Goal: Task Accomplishment & Management: Use online tool/utility

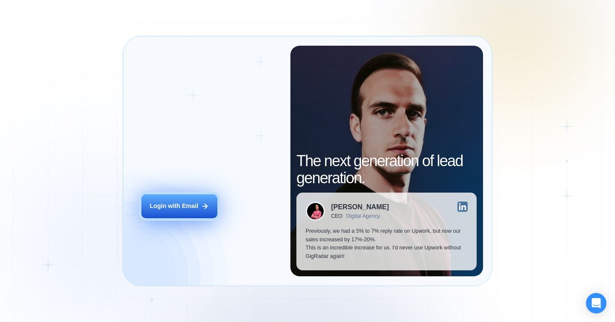
click at [164, 204] on div "Login with Email" at bounding box center [173, 206] width 49 height 9
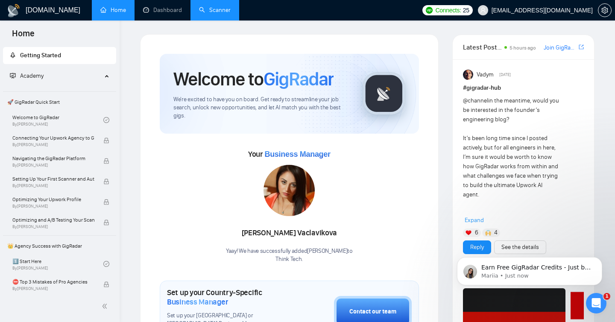
click at [213, 12] on link "Scanner" at bounding box center [215, 9] width 32 height 7
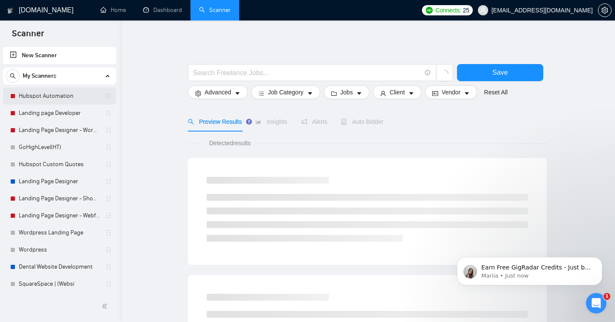
click at [72, 102] on link "Hubspot Automation" at bounding box center [59, 95] width 81 height 17
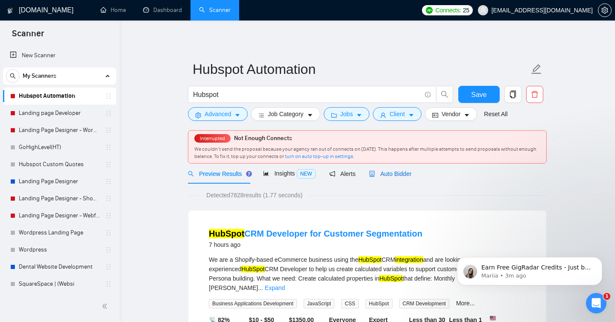
click at [393, 178] on div "Auto Bidder" at bounding box center [390, 173] width 42 height 9
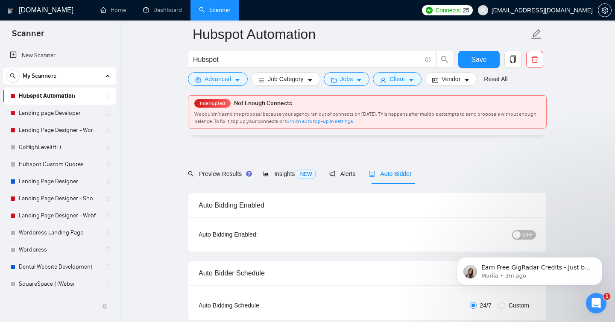
scroll to position [86, 0]
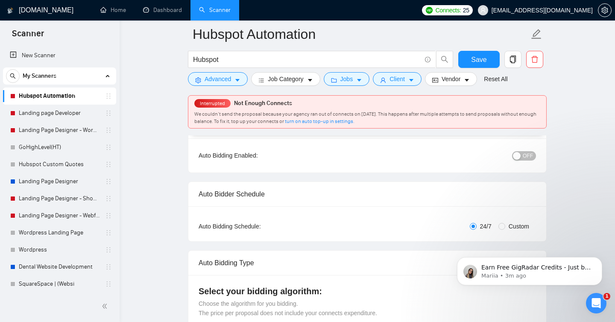
click at [525, 156] on span "OFF" at bounding box center [527, 155] width 10 height 9
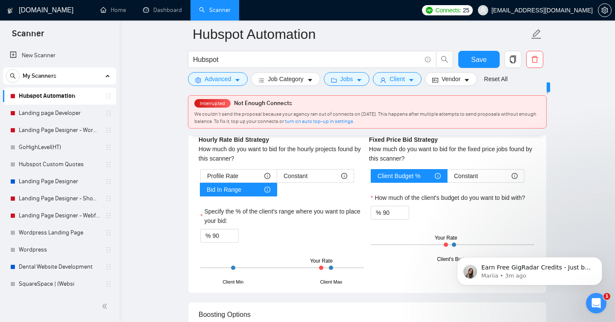
scroll to position [1370, 0]
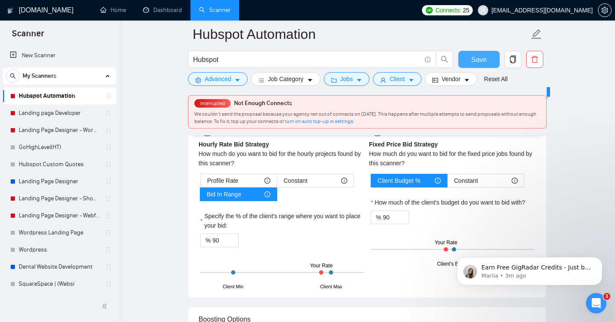
click at [483, 61] on span "Save" at bounding box center [478, 59] width 15 height 11
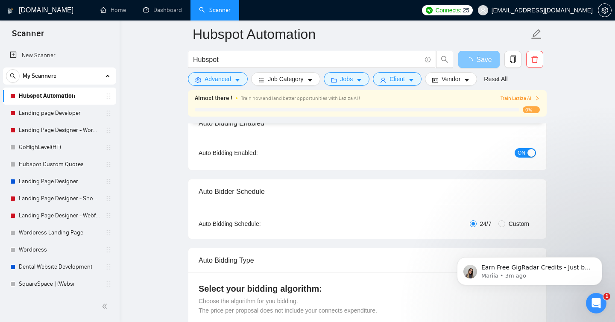
scroll to position [0, 0]
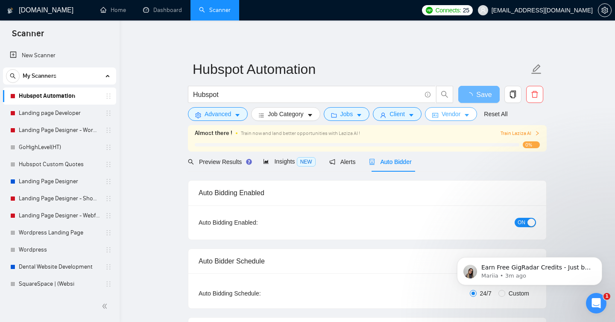
click at [469, 116] on icon "caret-down" at bounding box center [466, 115] width 4 height 3
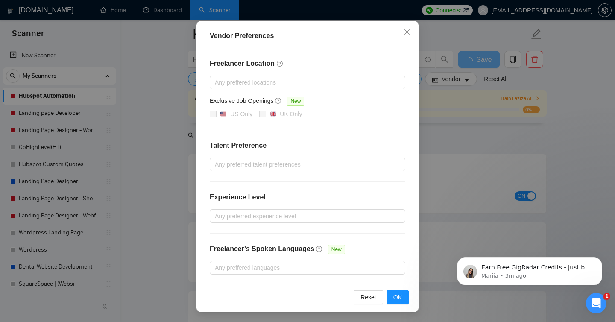
scroll to position [174, 0]
click at [431, 135] on div "Vendor Preferences Freelancer Location Any preffered locations Exclusive Job Op…" at bounding box center [307, 161] width 615 height 322
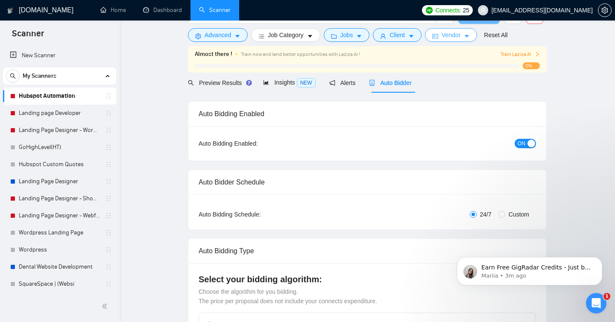
scroll to position [0, 0]
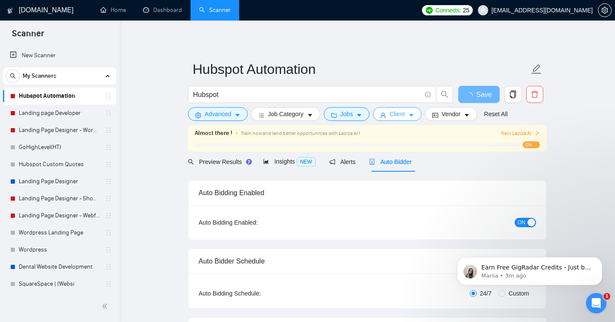
click at [410, 111] on button "Client" at bounding box center [397, 114] width 49 height 14
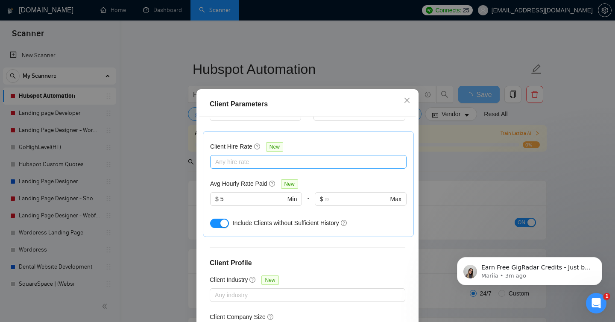
scroll to position [255, 0]
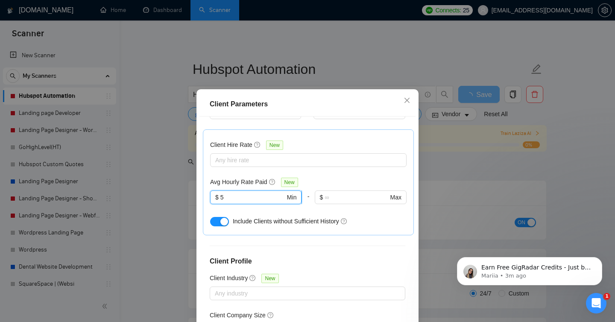
click at [228, 198] on input "5" at bounding box center [252, 196] width 65 height 9
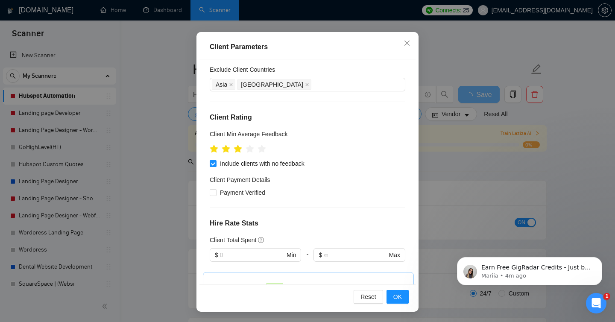
scroll to position [53, 0]
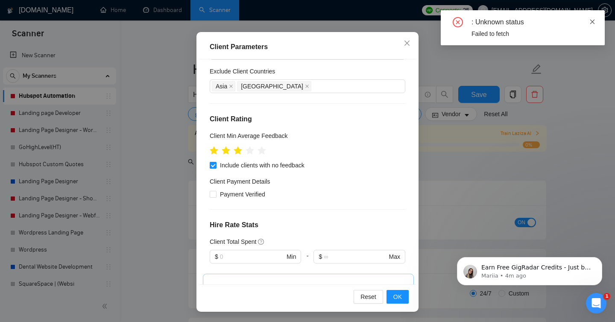
click at [591, 23] on icon "close" at bounding box center [592, 22] width 6 height 6
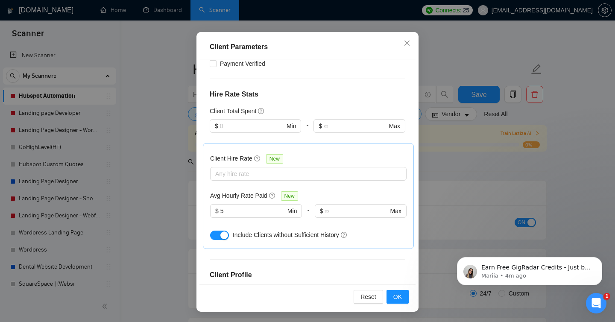
scroll to position [183, 0]
click at [408, 42] on icon "close" at bounding box center [406, 43] width 7 height 7
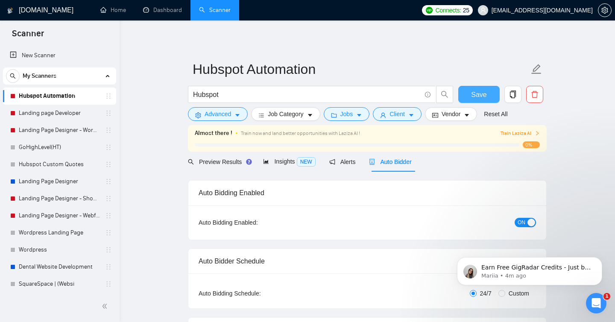
click at [479, 94] on span "Save" at bounding box center [478, 94] width 15 height 11
click at [353, 115] on span "Jobs" at bounding box center [346, 113] width 13 height 9
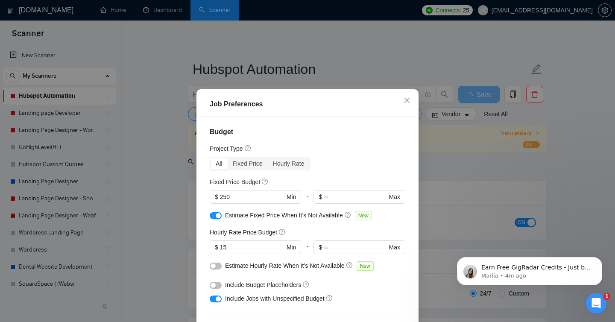
scroll to position [51, 0]
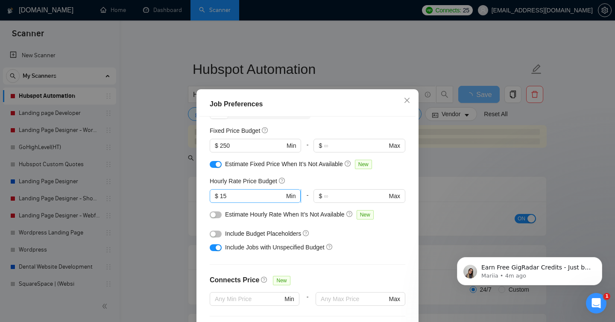
click at [238, 200] on span "$ 15 Min" at bounding box center [255, 196] width 91 height 14
click at [225, 195] on input "15" at bounding box center [252, 195] width 64 height 9
click at [377, 259] on div "Budget Project Type All Fixed Price Hourly Rate Fixed Price Budget $ 250 Min - …" at bounding box center [307, 229] width 216 height 225
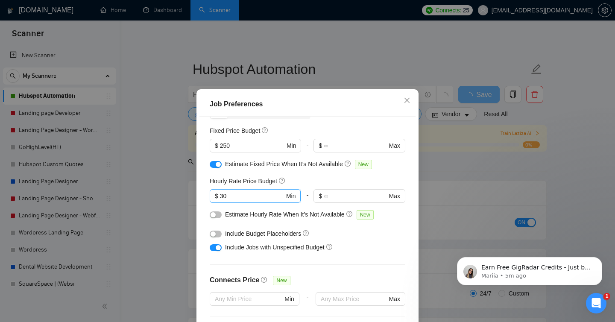
click at [232, 197] on input "30" at bounding box center [252, 195] width 64 height 9
type input "35"
click at [346, 262] on div "Budget Project Type All Fixed Price Hourly Rate Fixed Price Budget $ 250 Min - …" at bounding box center [307, 229] width 216 height 225
click at [219, 232] on button "button" at bounding box center [216, 233] width 12 height 7
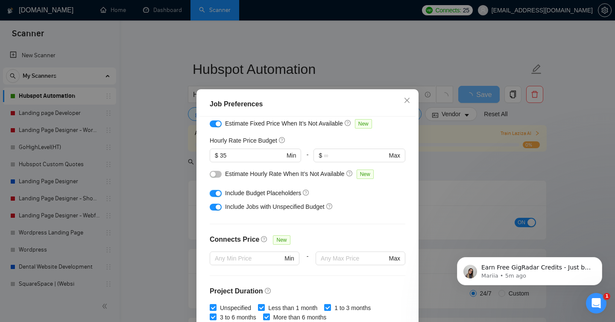
scroll to position [91, 0]
click at [216, 175] on button "button" at bounding box center [216, 174] width 12 height 7
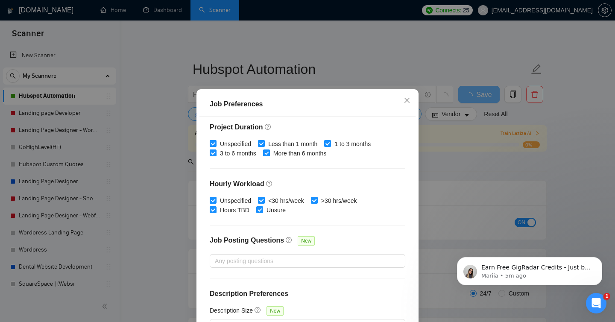
scroll to position [0, 0]
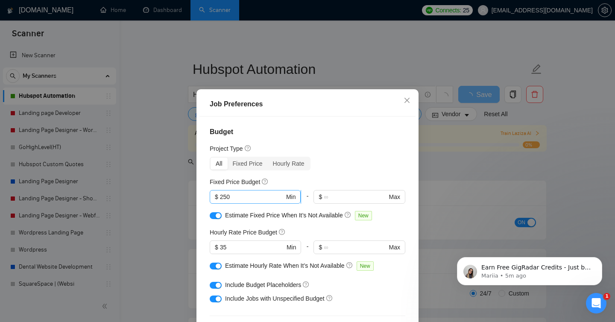
click at [234, 192] on input "250" at bounding box center [252, 196] width 64 height 9
type input "500"
click at [357, 160] on div "All Fixed Price Hourly Rate" at bounding box center [307, 164] width 195 height 14
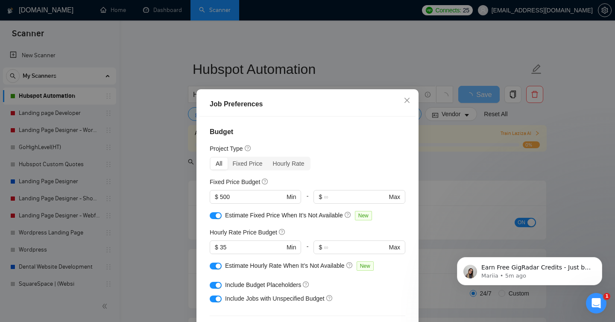
scroll to position [256, 0]
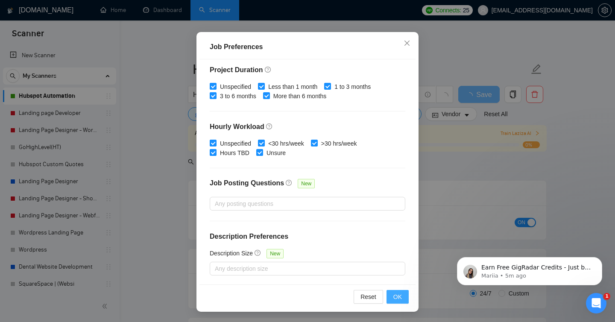
click at [401, 293] on span "OK" at bounding box center [397, 296] width 9 height 9
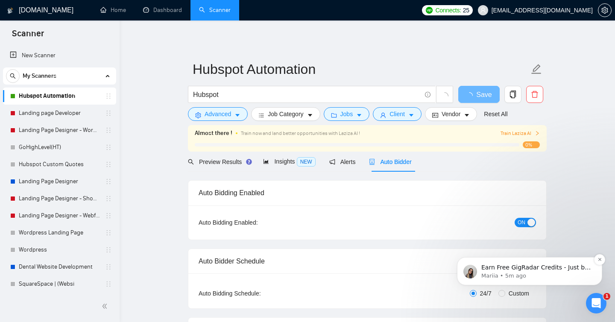
click at [498, 275] on p "Mariia • 5m ago" at bounding box center [536, 276] width 110 height 8
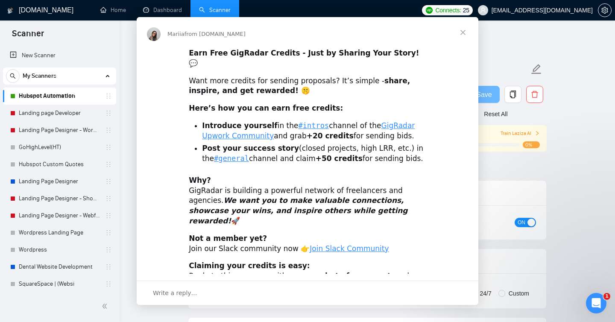
scroll to position [0, 0]
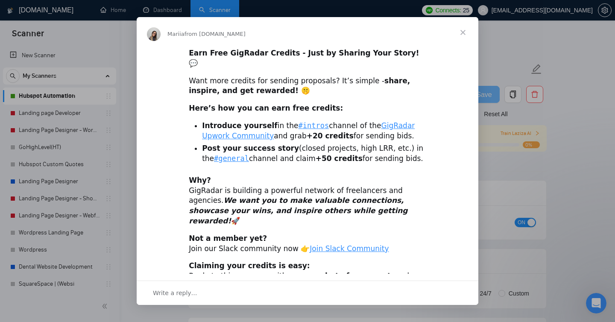
click at [459, 35] on span "Close" at bounding box center [462, 32] width 31 height 31
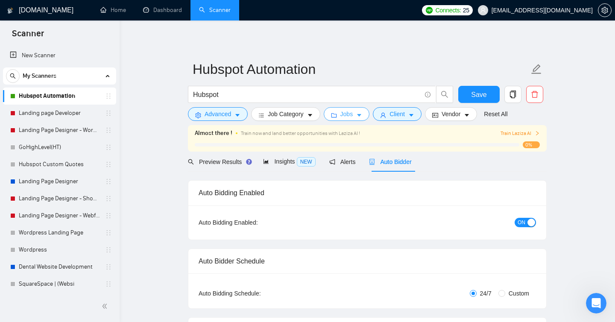
click at [363, 119] on button "Jobs" at bounding box center [346, 114] width 46 height 14
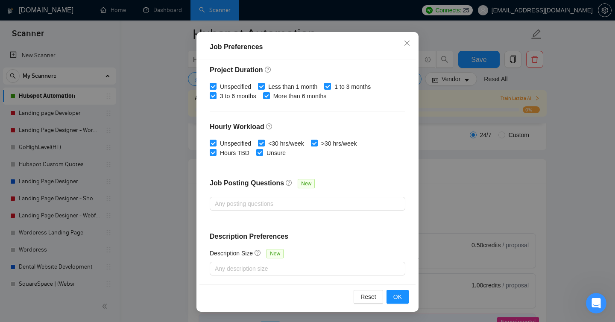
scroll to position [174, 0]
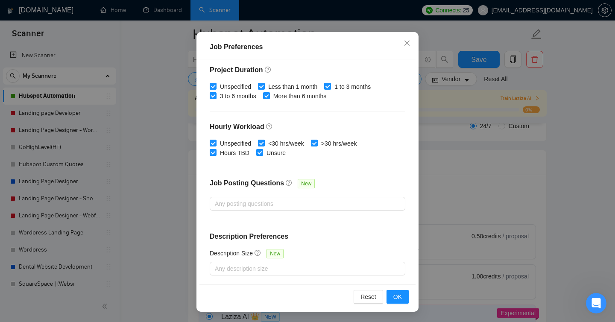
click at [428, 117] on div "Job Preferences Budget Project Type All Fixed Price Hourly Rate Fixed Price Bud…" at bounding box center [307, 161] width 615 height 322
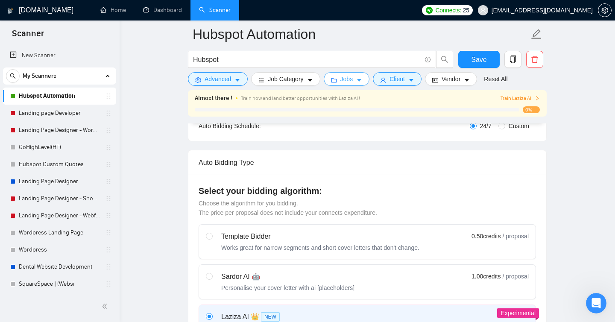
scroll to position [0, 0]
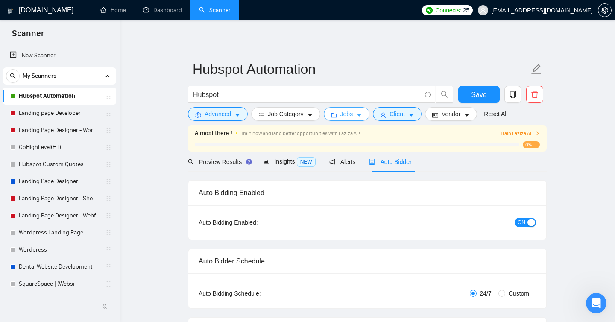
click at [353, 111] on span "Jobs" at bounding box center [346, 113] width 13 height 9
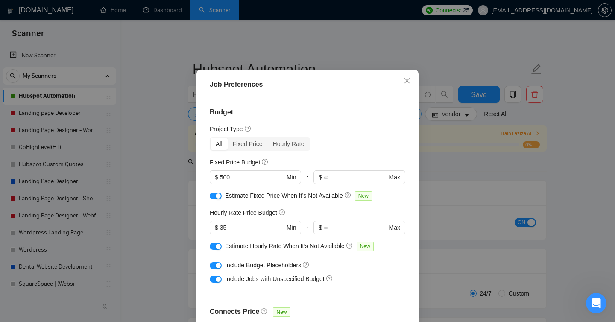
scroll to position [32, 0]
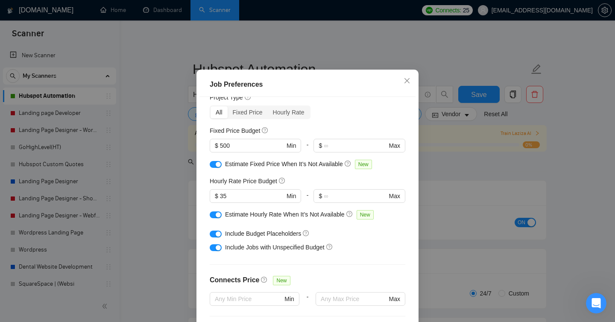
click at [414, 63] on div "Job Preferences Budget Project Type All Fixed Price Hourly Rate Fixed Price Bud…" at bounding box center [307, 161] width 615 height 322
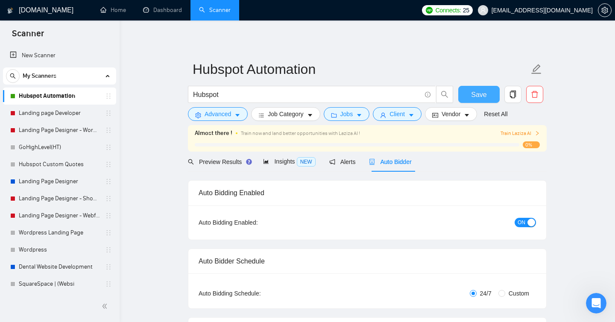
click at [483, 97] on span "Save" at bounding box center [478, 94] width 15 height 11
click at [126, 14] on link "Home" at bounding box center [113, 9] width 26 height 7
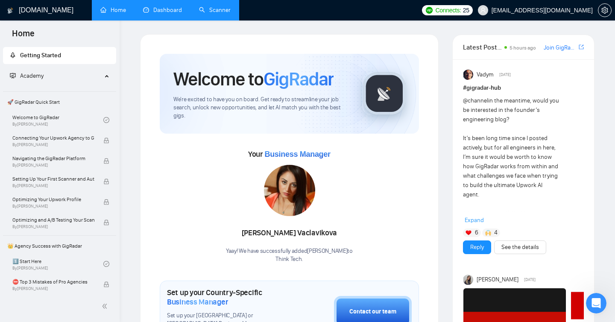
click at [171, 10] on link "Dashboard" at bounding box center [162, 9] width 39 height 7
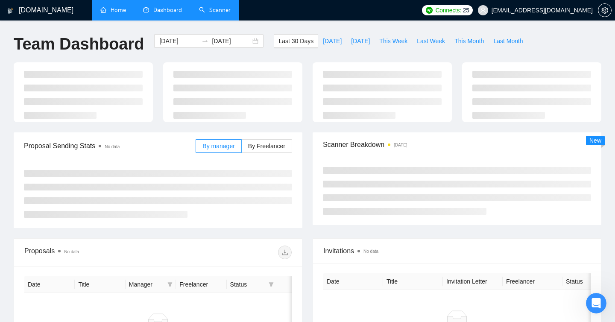
type input "[DATE]"
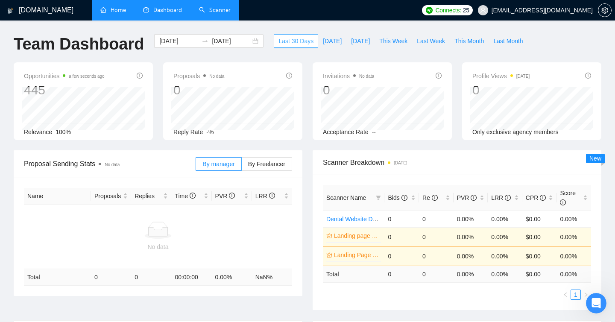
click at [303, 43] on span "Last 30 Days" at bounding box center [295, 40] width 35 height 9
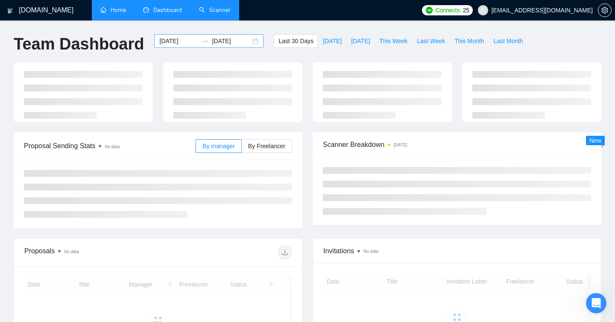
click at [217, 45] on input "[DATE]" at bounding box center [231, 40] width 39 height 9
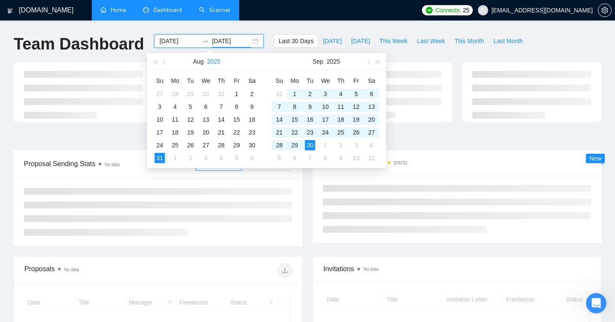
click at [207, 61] on button "2025" at bounding box center [213, 61] width 13 height 17
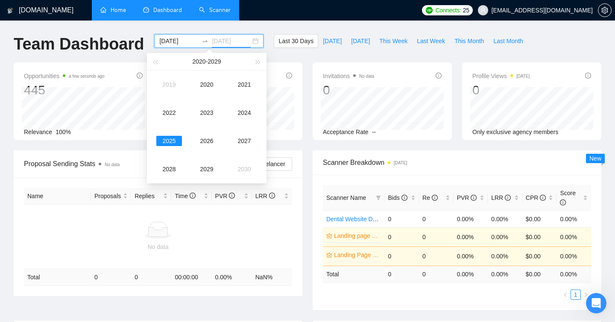
click at [174, 138] on div "2025" at bounding box center [169, 141] width 26 height 10
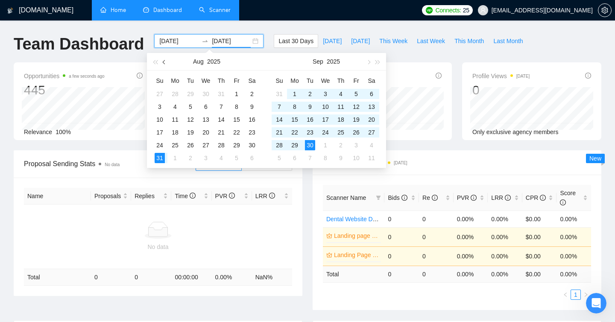
click at [167, 61] on button "button" at bounding box center [164, 61] width 9 height 17
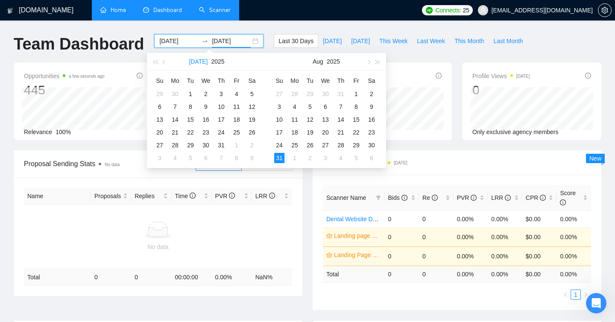
click at [197, 61] on button "[DATE]" at bounding box center [198, 61] width 19 height 17
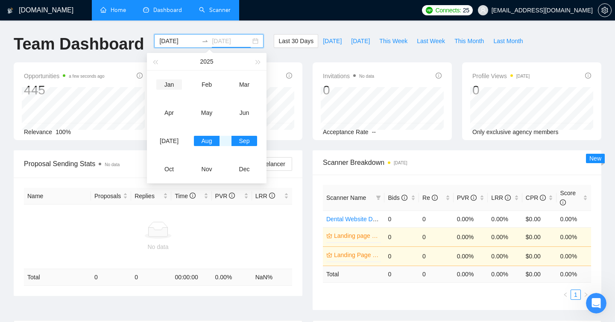
click at [169, 87] on div "Jan" at bounding box center [169, 84] width 26 height 10
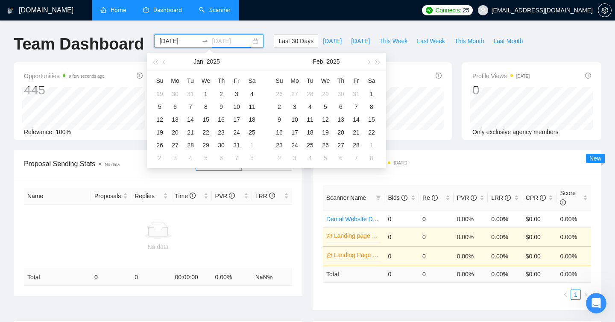
type input "[DATE]"
click at [260, 29] on div "[DOMAIN_NAME] Home Dashboard Scanner Connects: 25 [EMAIL_ADDRESS][DOMAIN_NAME] …" at bounding box center [307, 266] width 615 height 533
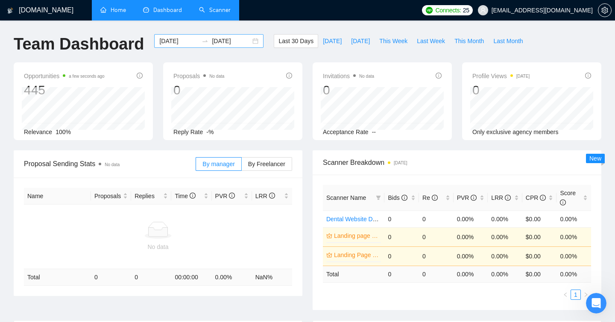
click at [169, 47] on div "[DATE] [DATE]" at bounding box center [208, 41] width 109 height 14
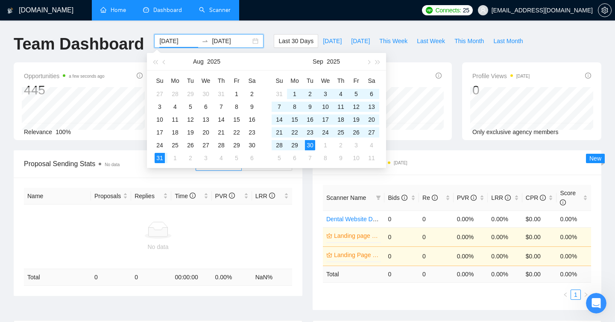
click at [203, 65] on div "[DATE]" at bounding box center [206, 61] width 74 height 17
click at [195, 60] on button "Aug" at bounding box center [198, 61] width 11 height 17
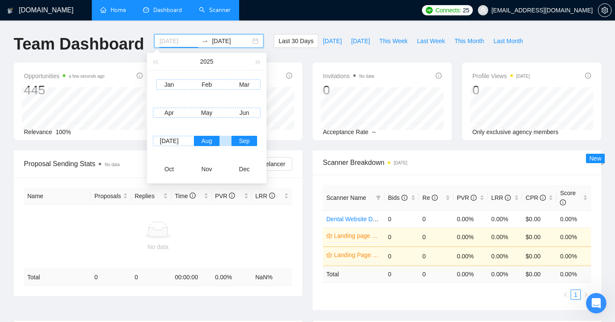
click at [177, 88] on div "Jan" at bounding box center [169, 84] width 26 height 10
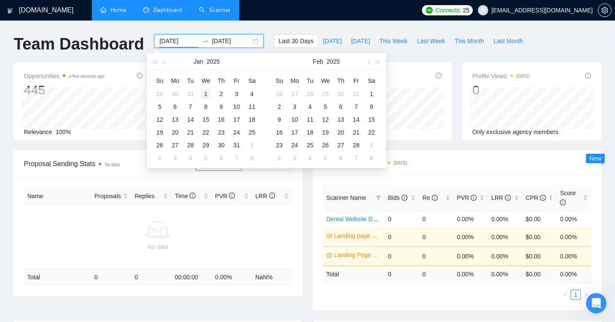
type input "[DATE]"
click at [206, 92] on div "1" at bounding box center [206, 94] width 10 height 10
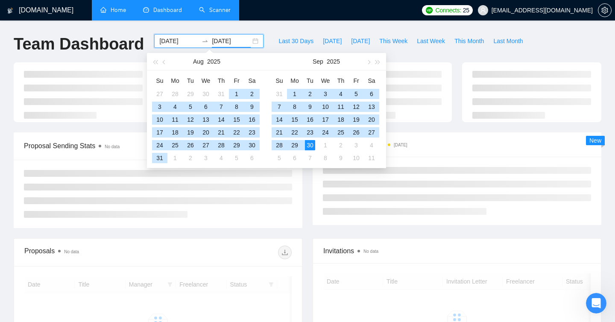
type input "[DATE]"
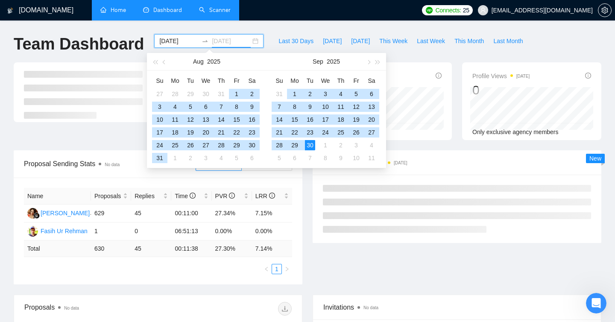
click at [311, 147] on div "30" at bounding box center [310, 145] width 10 height 10
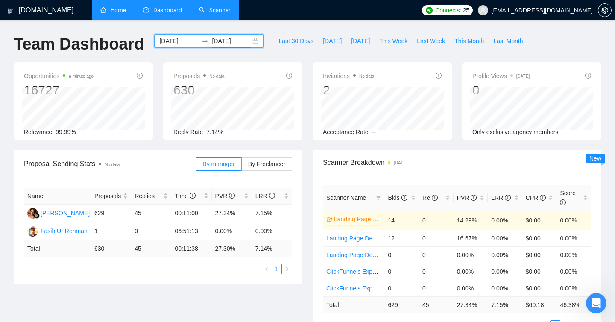
click at [162, 140] on div "Opportunities a minute ago 16727 Relevance 99.99% Proposals No data 630 Reply R…" at bounding box center [307, 106] width 597 height 88
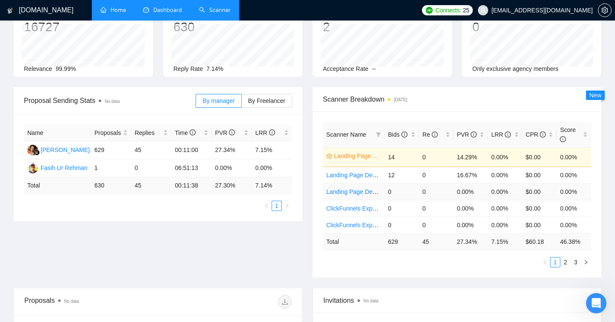
scroll to position [70, 0]
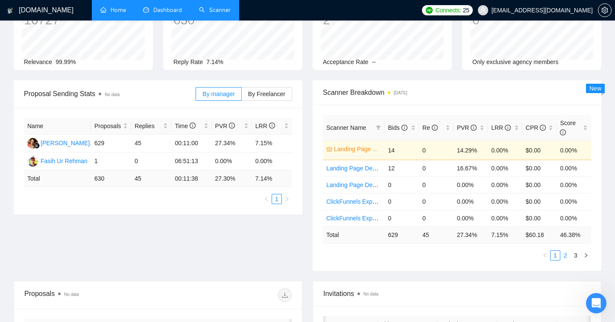
click at [566, 254] on link "2" at bounding box center [564, 255] width 9 height 9
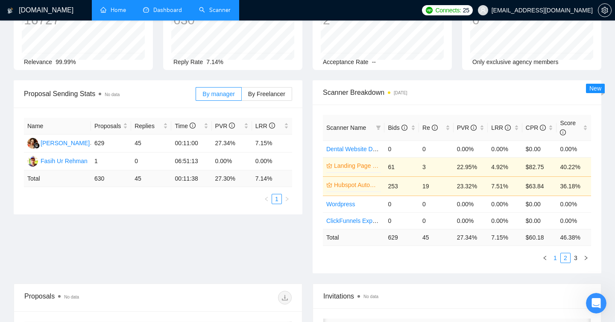
click at [557, 254] on link "1" at bounding box center [554, 257] width 9 height 9
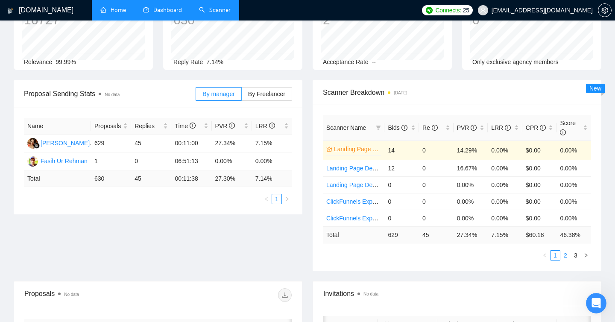
click at [567, 258] on link "2" at bounding box center [564, 255] width 9 height 9
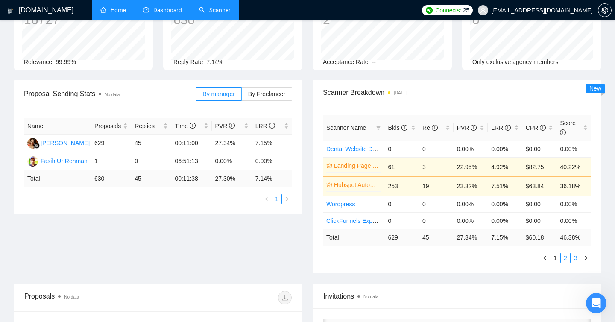
click at [578, 259] on link "3" at bounding box center [575, 257] width 9 height 9
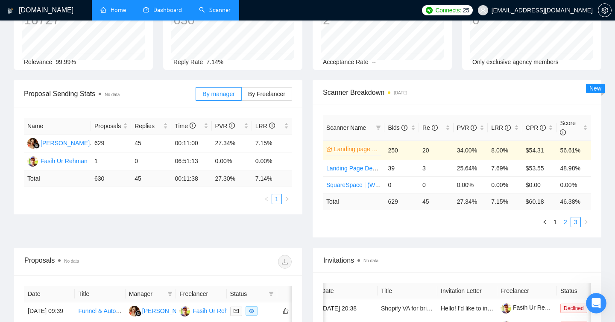
click at [565, 222] on link "2" at bounding box center [564, 221] width 9 height 9
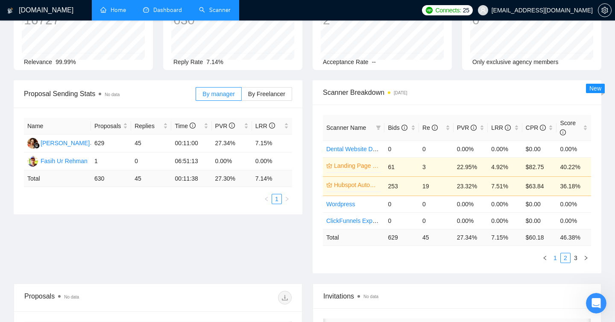
click at [554, 259] on link "1" at bounding box center [554, 257] width 9 height 9
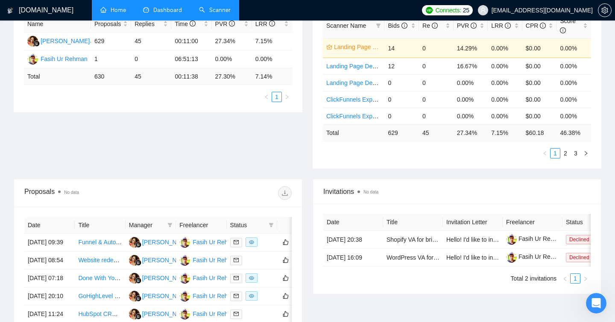
scroll to position [0, 0]
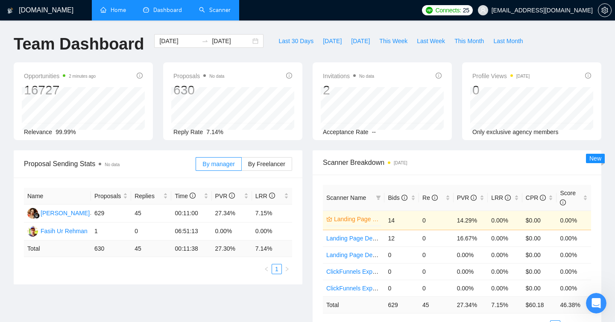
click at [218, 14] on link "Scanner" at bounding box center [215, 9] width 32 height 7
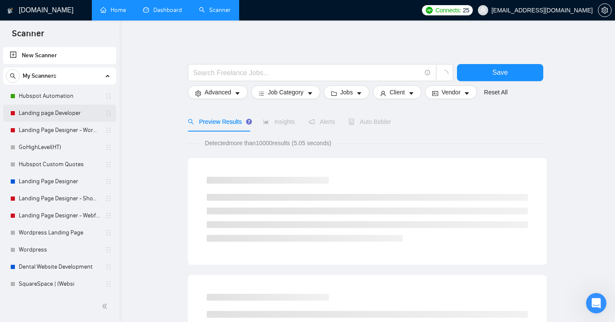
click at [37, 109] on link "Landing page Developer" at bounding box center [59, 113] width 81 height 17
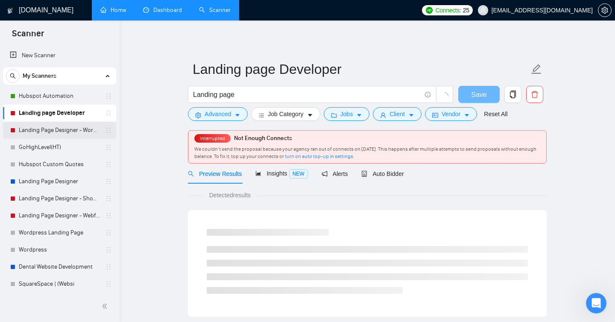
click at [41, 125] on link "Landing Page Designer - WordPress" at bounding box center [59, 130] width 81 height 17
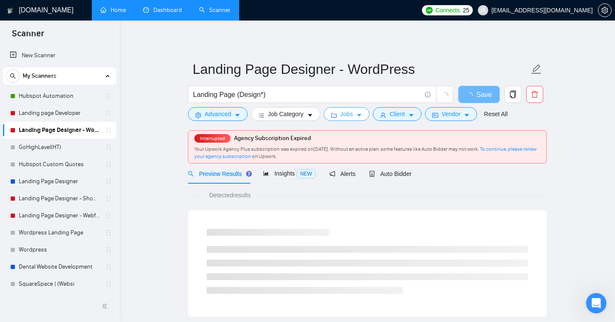
click at [344, 115] on span "Jobs" at bounding box center [346, 113] width 13 height 9
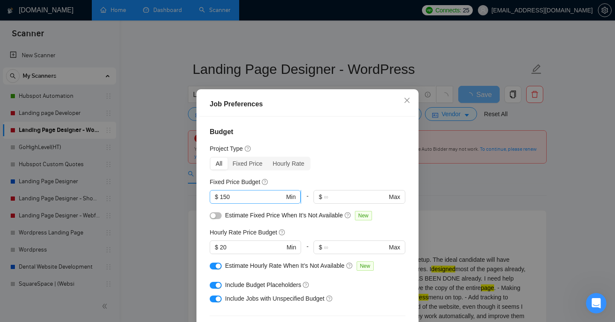
click at [230, 199] on input "150" at bounding box center [252, 196] width 64 height 9
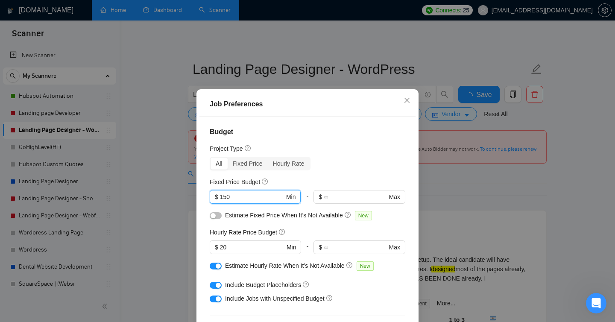
click at [230, 199] on input "150" at bounding box center [252, 196] width 64 height 9
click at [224, 198] on input "150" at bounding box center [252, 196] width 64 height 9
type input "300"
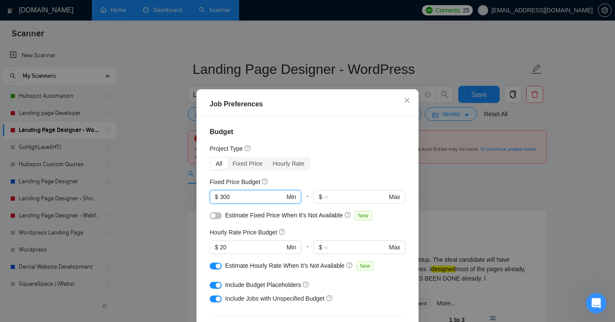
click at [218, 216] on button "button" at bounding box center [216, 215] width 12 height 7
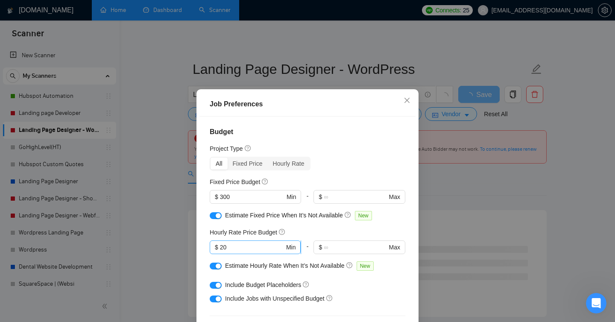
click at [221, 248] on input "20" at bounding box center [252, 246] width 64 height 9
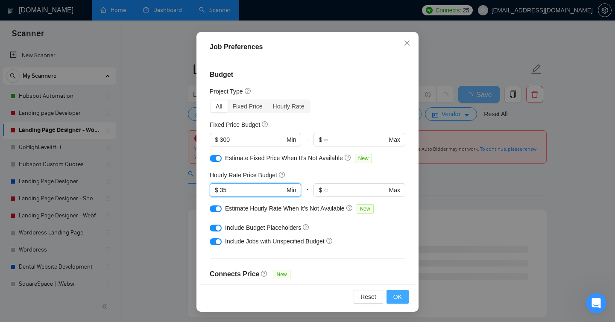
type input "35"
click at [396, 293] on span "OK" at bounding box center [397, 296] width 9 height 9
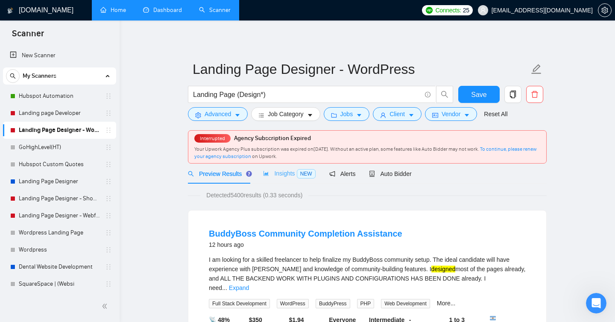
click at [282, 180] on div "Insights NEW" at bounding box center [289, 173] width 52 height 20
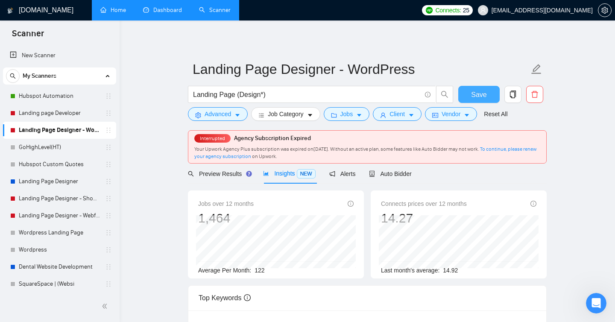
click at [475, 96] on span "Save" at bounding box center [478, 94] width 15 height 11
click at [405, 166] on div "Auto Bidder" at bounding box center [390, 173] width 42 height 20
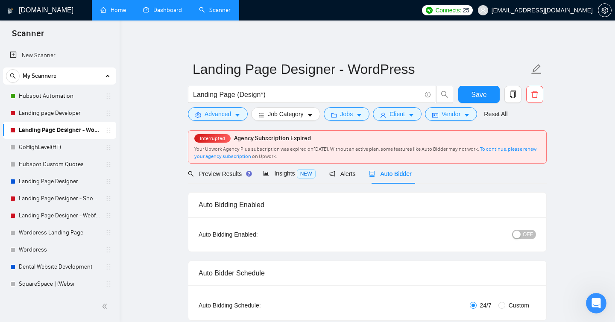
click at [530, 234] on span "OFF" at bounding box center [527, 234] width 10 height 9
click at [483, 94] on span "Save" at bounding box center [478, 94] width 15 height 11
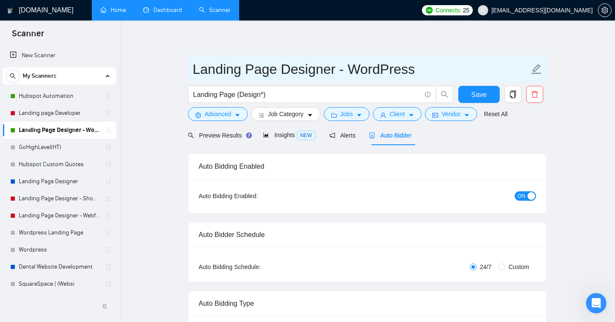
click at [201, 66] on input "Landing Page Designer - WordPress" at bounding box center [360, 68] width 336 height 21
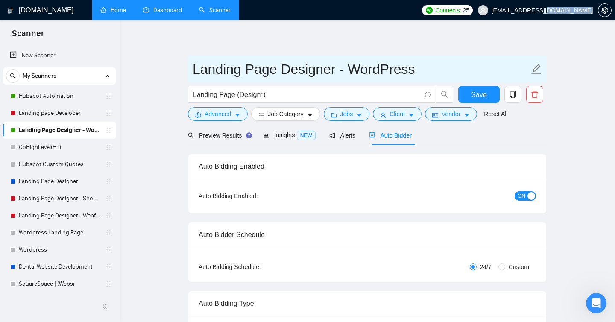
click at [218, 66] on input "Landing Page Designer - WordPress" at bounding box center [360, 68] width 336 height 21
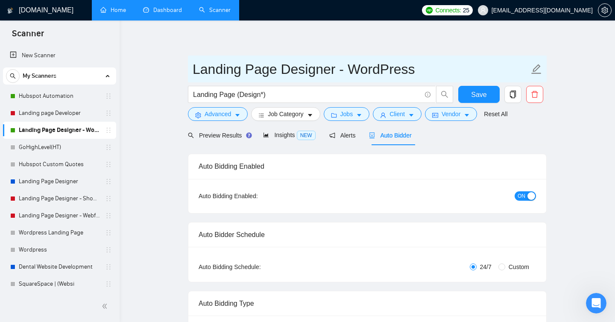
click at [200, 69] on input "Landing Page Designer - WordPress" at bounding box center [360, 68] width 336 height 21
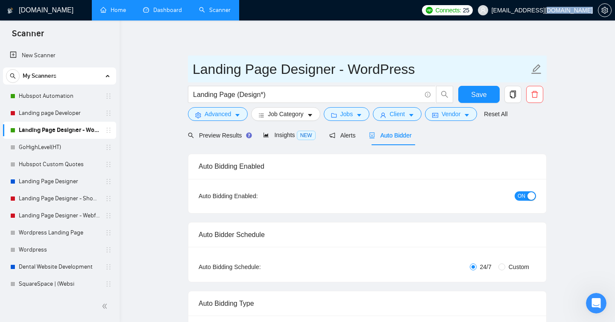
click at [213, 67] on input "Landing Page Designer - WordPress" at bounding box center [360, 68] width 336 height 21
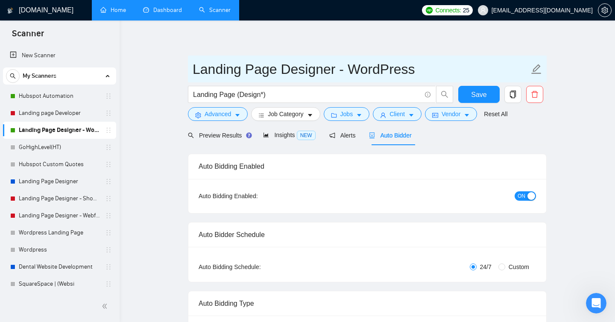
click at [206, 68] on input "Landing Page Designer - WordPress" at bounding box center [360, 68] width 336 height 21
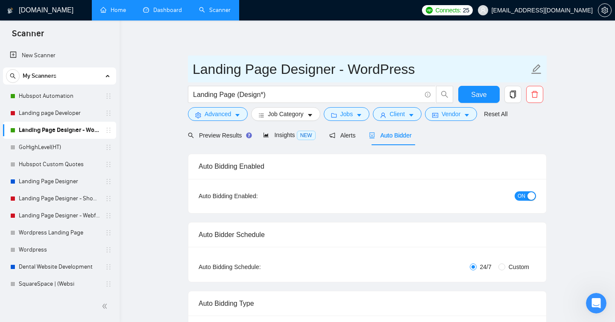
click at [201, 67] on input "Landing Page Designer - WordPress" at bounding box center [360, 68] width 336 height 21
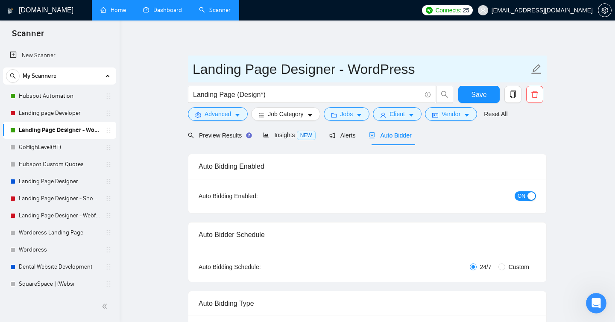
click at [211, 68] on input "Landing Page Designer - WordPress" at bounding box center [360, 68] width 336 height 21
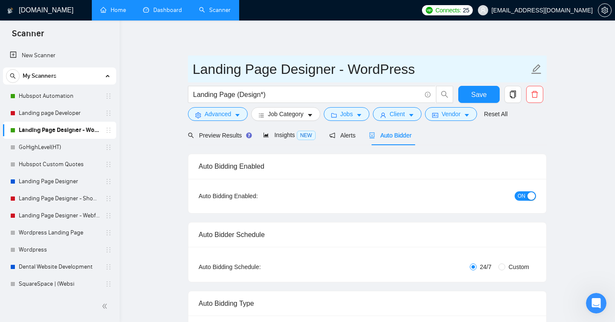
click at [197, 70] on input "Landing Page Designer - WordPress" at bounding box center [360, 68] width 336 height 21
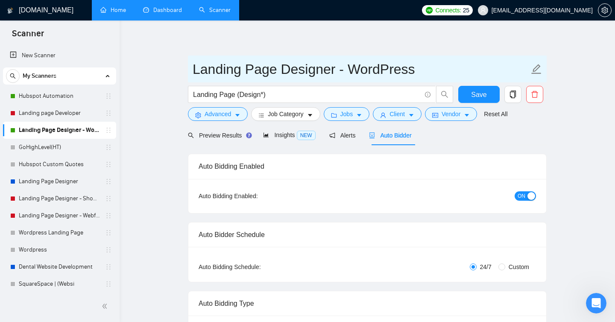
click at [216, 68] on input "Landing Page Designer - WordPress" at bounding box center [360, 68] width 336 height 21
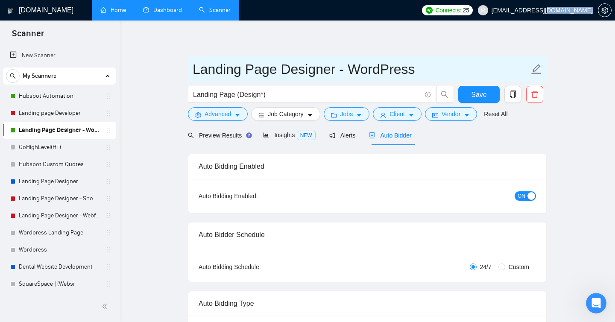
click at [206, 71] on input "Landing Page Designer - WordPress" at bounding box center [360, 68] width 336 height 21
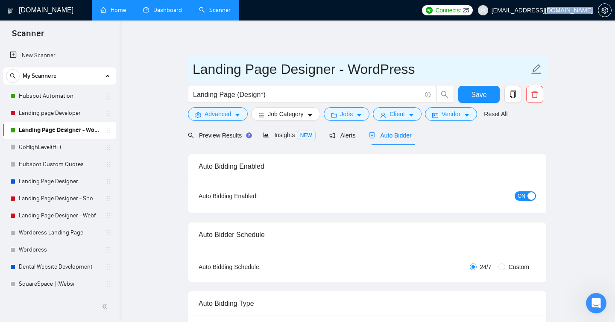
click at [201, 68] on input "Landing Page Designer - WordPress" at bounding box center [360, 68] width 336 height 21
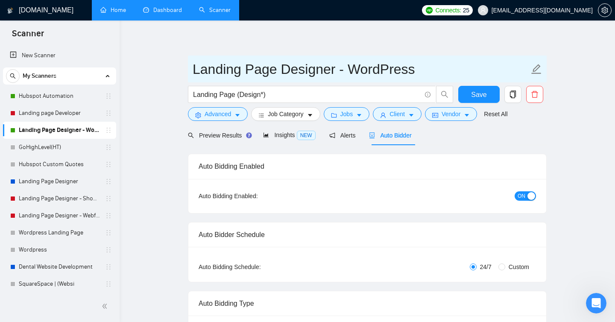
click at [209, 71] on input "Landing Page Designer - WordPress" at bounding box center [360, 68] width 336 height 21
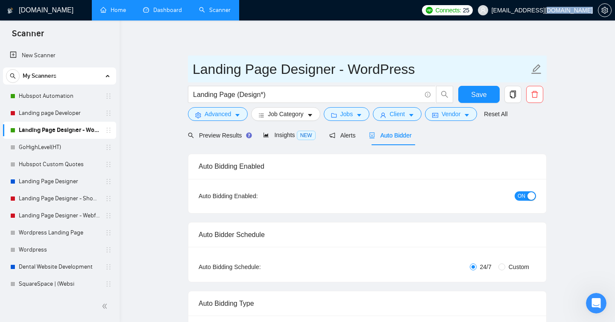
click at [214, 64] on input "Landing Page Designer - WordPress" at bounding box center [360, 68] width 336 height 21
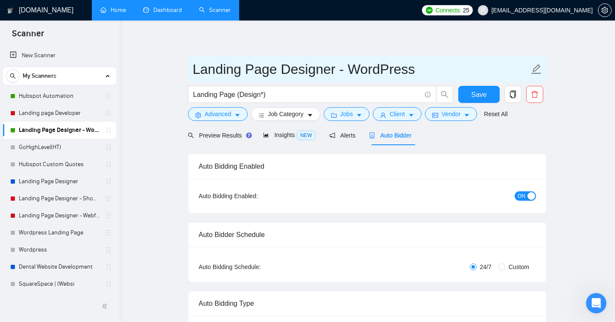
click at [233, 67] on input "Landing Page Designer - WordPress" at bounding box center [360, 68] width 336 height 21
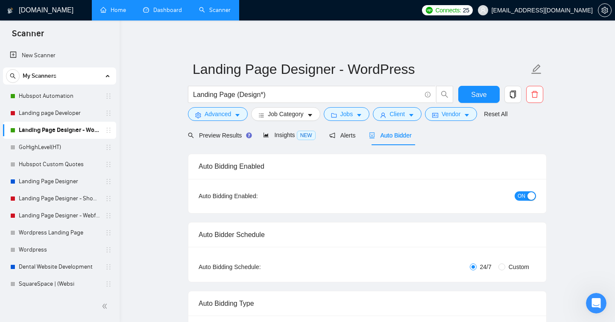
click at [602, 6] on button "button" at bounding box center [604, 10] width 14 height 14
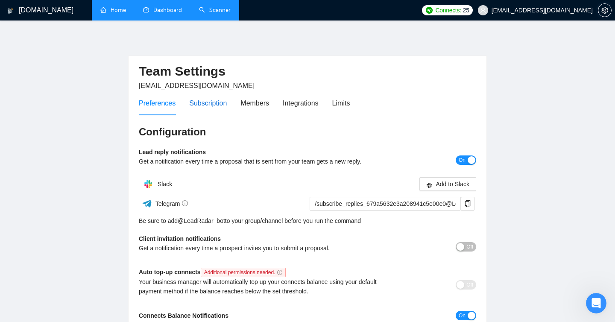
click at [227, 102] on div "Subscription" at bounding box center [208, 103] width 38 height 11
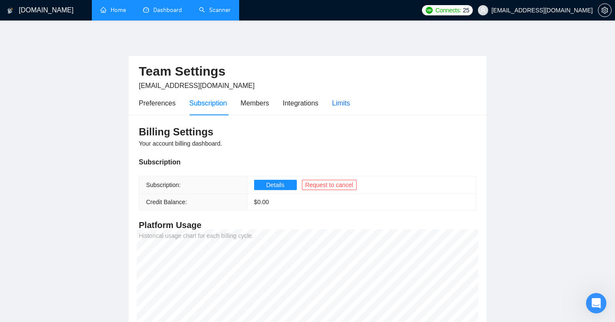
click at [338, 104] on div "Limits" at bounding box center [341, 103] width 18 height 11
